Goal: Task Accomplishment & Management: Manage account settings

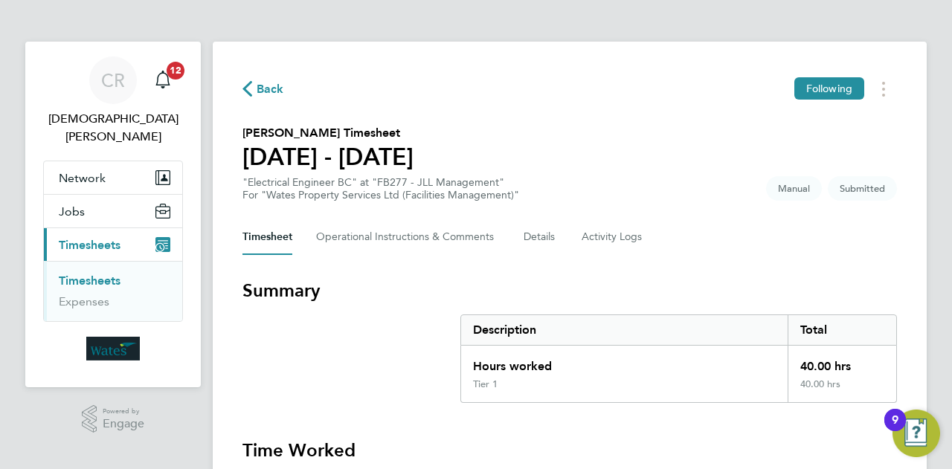
click at [613, 150] on section "[PERSON_NAME] Timesheet [DATE] - [DATE] "Electrical Engineer BC" at "FB277 - JL…" at bounding box center [569, 162] width 654 height 77
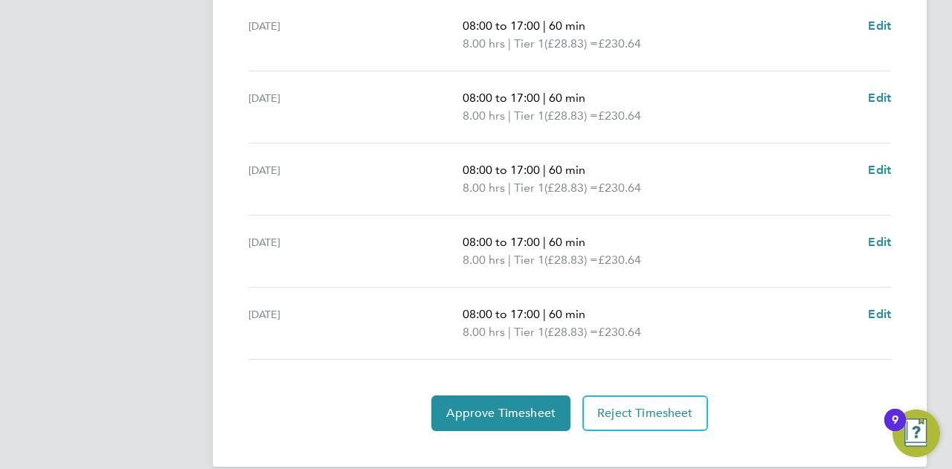
scroll to position [602, 0]
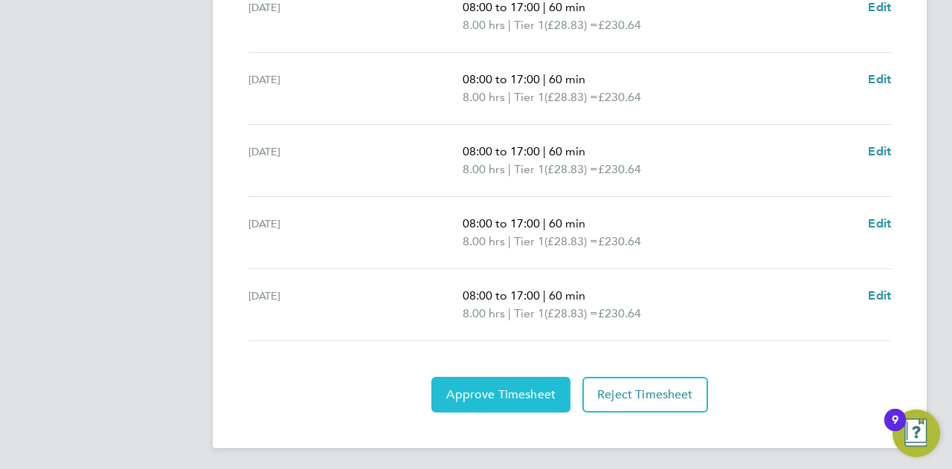
click at [490, 383] on button "Approve Timesheet" at bounding box center [500, 395] width 139 height 36
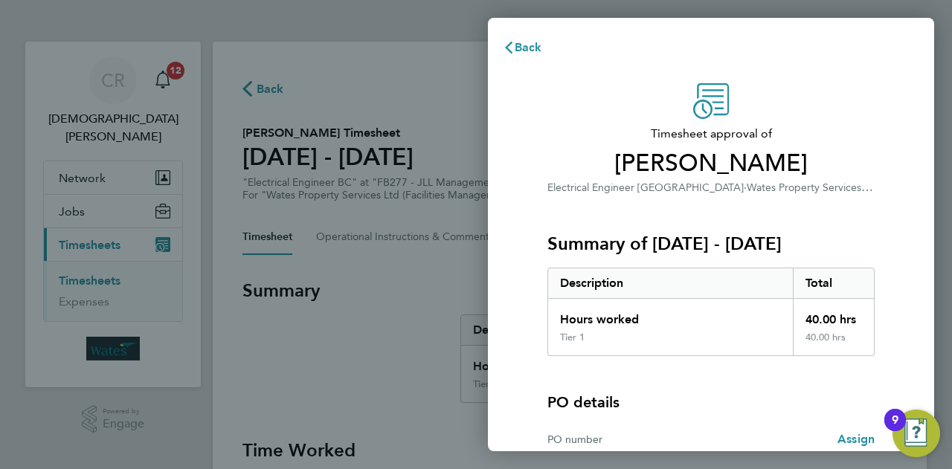
click at [492, 383] on div "Timesheet approval of [PERSON_NAME] Electrical Engineer BC · Wates Property Ser…" at bounding box center [711, 328] width 446 height 526
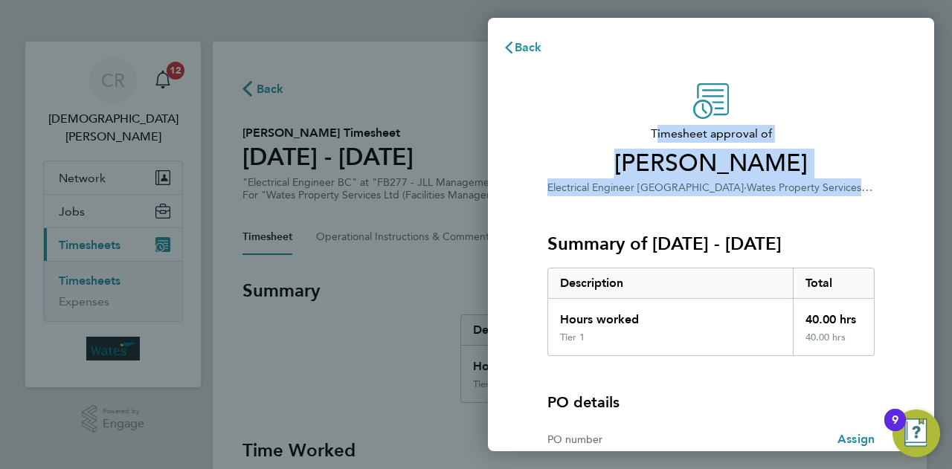
drag, startPoint x: 865, startPoint y: 114, endPoint x: 920, endPoint y: 188, distance: 92.5
click at [920, 188] on div "Timesheet approval of [PERSON_NAME] Electrical Engineer BC · Wates Property Ser…" at bounding box center [711, 328] width 446 height 526
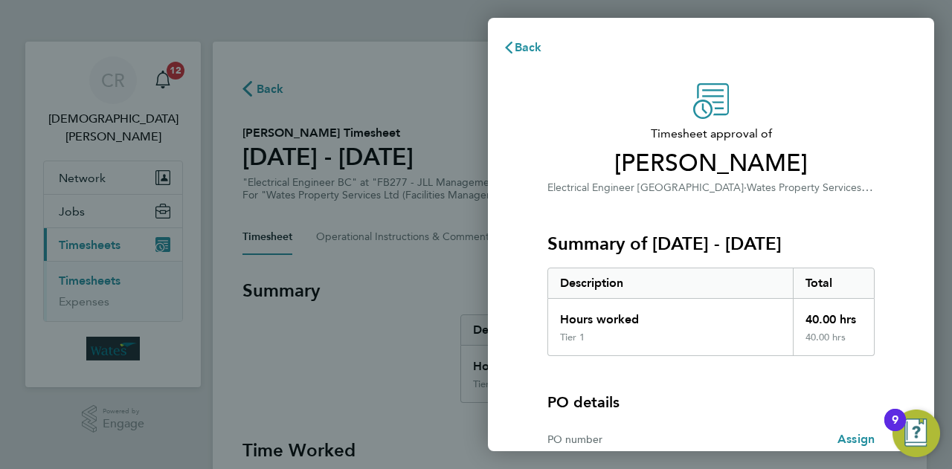
click at [892, 60] on div "Back" at bounding box center [711, 48] width 446 height 36
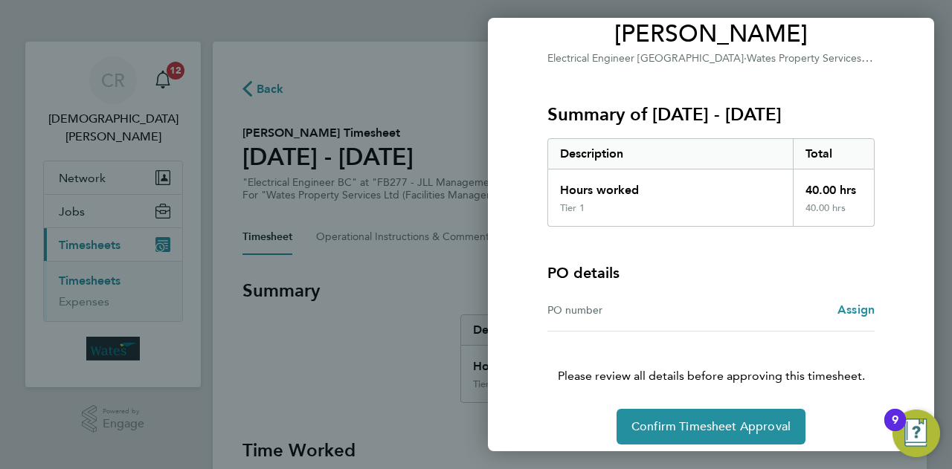
scroll to position [139, 0]
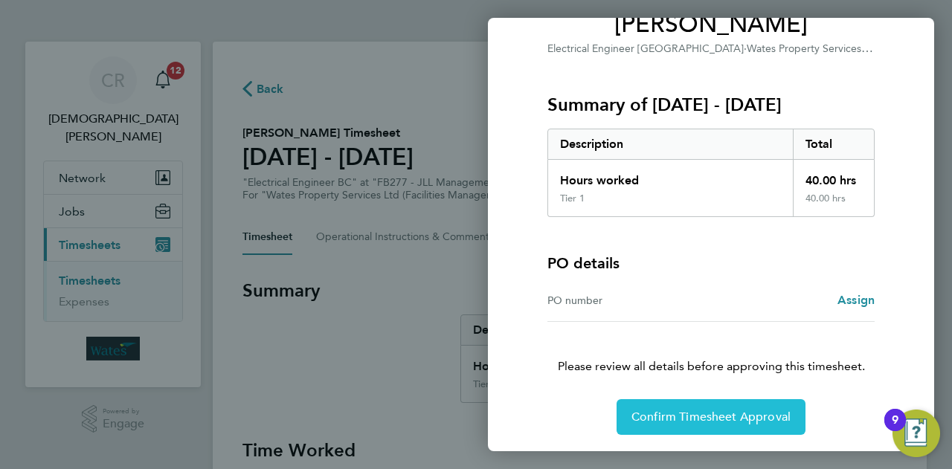
click at [697, 412] on span "Confirm Timesheet Approval" at bounding box center [710, 417] width 159 height 15
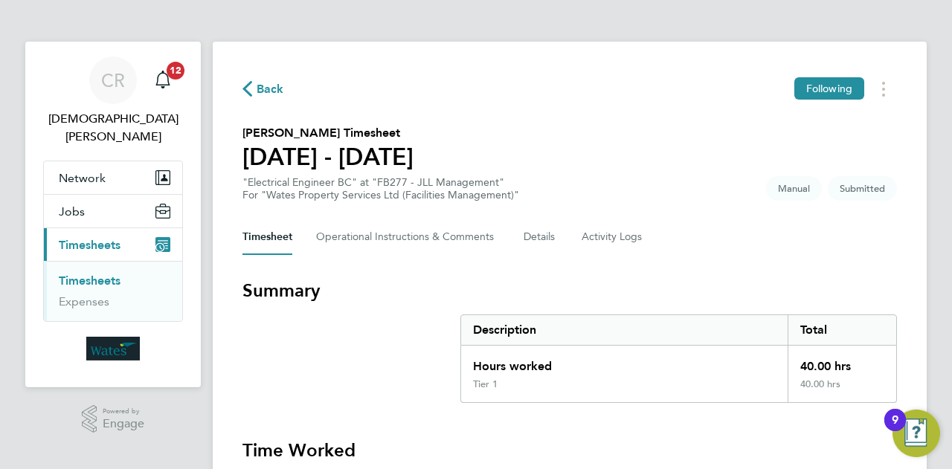
click at [704, 185] on section "[PERSON_NAME] Timesheet [DATE] - [DATE] "Electrical Engineer BC" at "FB277 - JL…" at bounding box center [569, 162] width 654 height 77
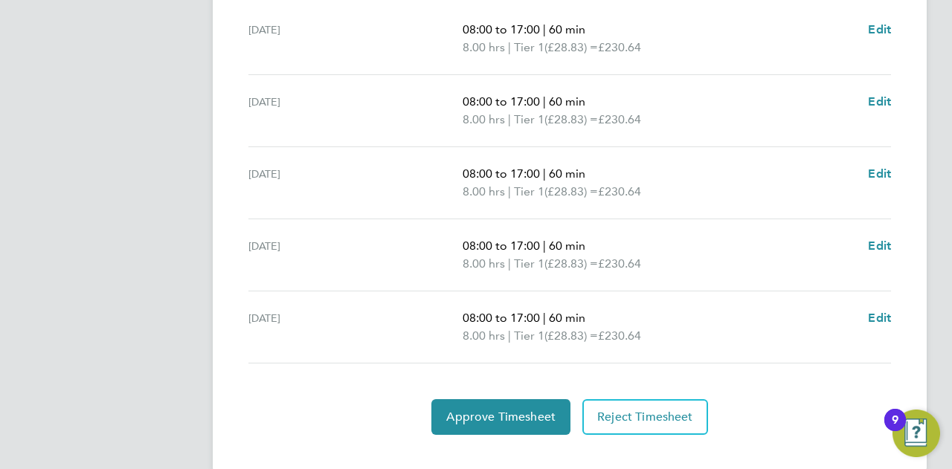
scroll to position [494, 0]
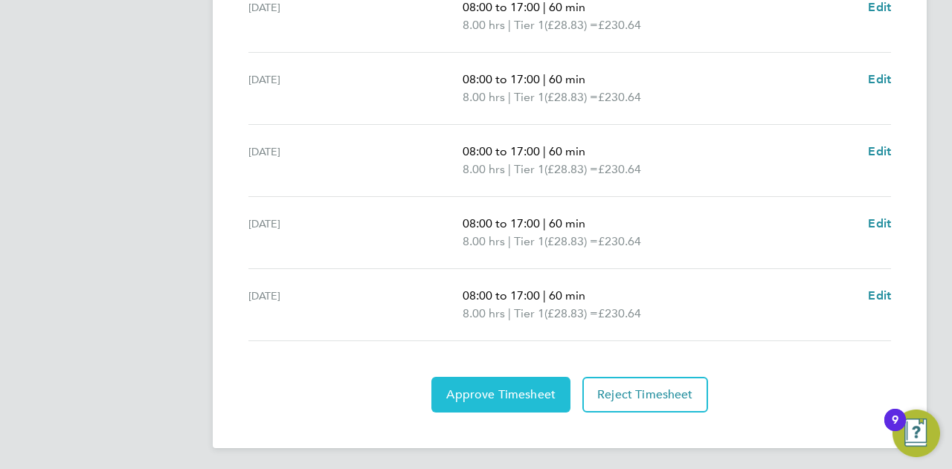
drag, startPoint x: 484, startPoint y: 387, endPoint x: 496, endPoint y: 383, distance: 12.5
click at [496, 383] on button "Approve Timesheet" at bounding box center [500, 395] width 139 height 36
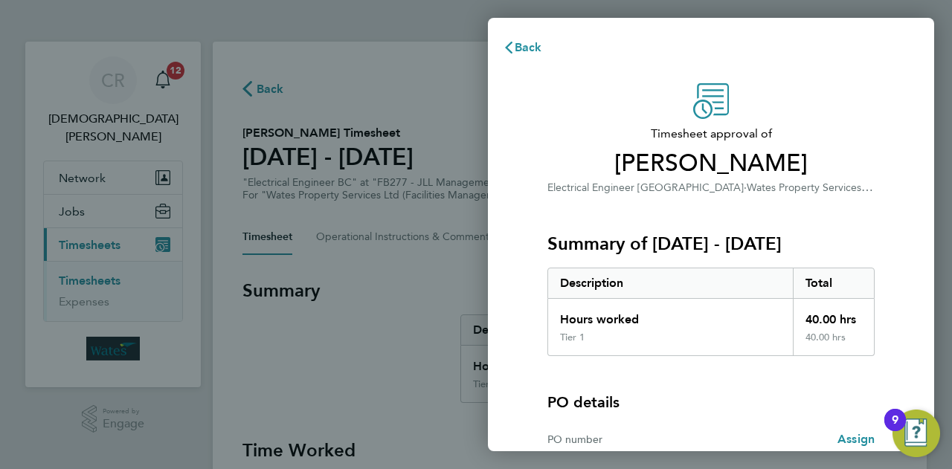
click at [838, 28] on div "Back Timesheet approval of [PERSON_NAME] Electrical Engineer BC · Wates Propert…" at bounding box center [711, 234] width 446 height 433
click at [850, 93] on div "Timesheet approval of [PERSON_NAME] Electrical Engineer BC · Wates Property Ser…" at bounding box center [710, 139] width 327 height 113
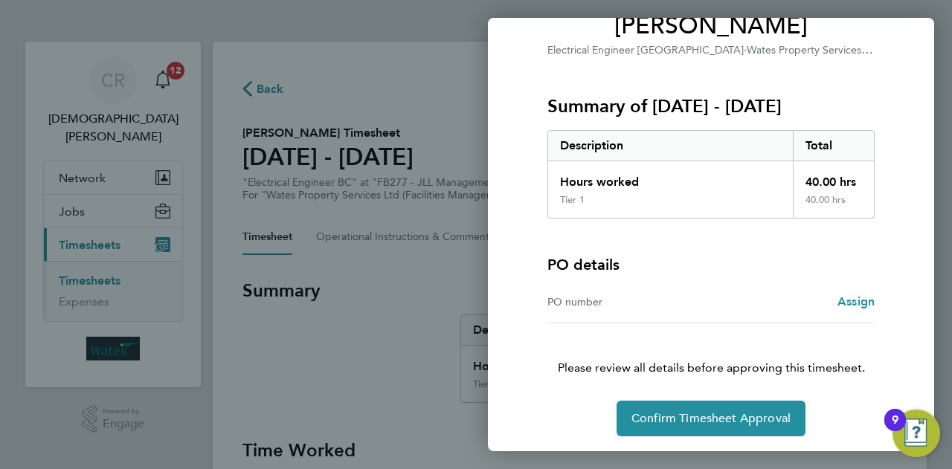
scroll to position [139, 0]
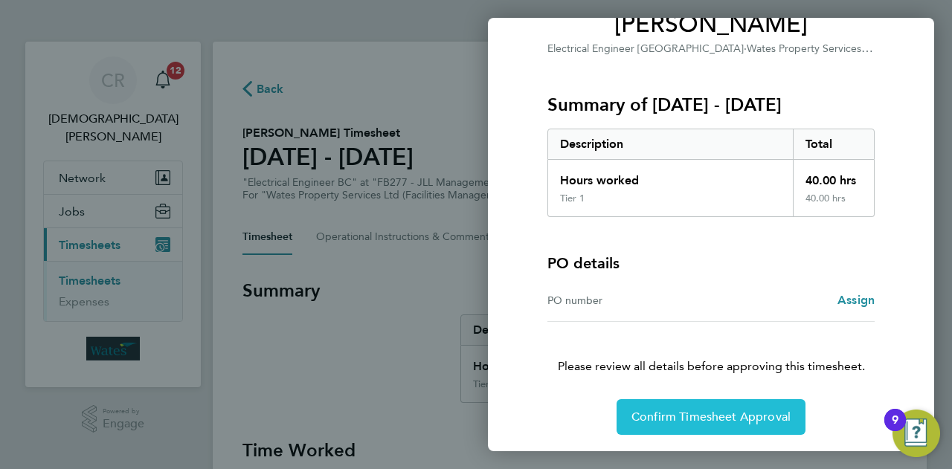
click at [639, 427] on button "Confirm Timesheet Approval" at bounding box center [710, 417] width 189 height 36
